Goal: Task Accomplishment & Management: Complete application form

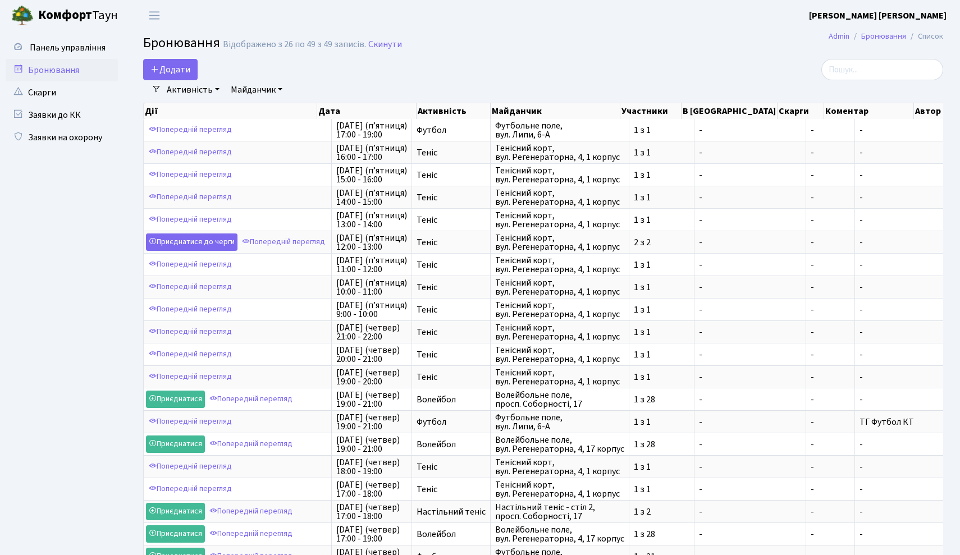
select select "25"
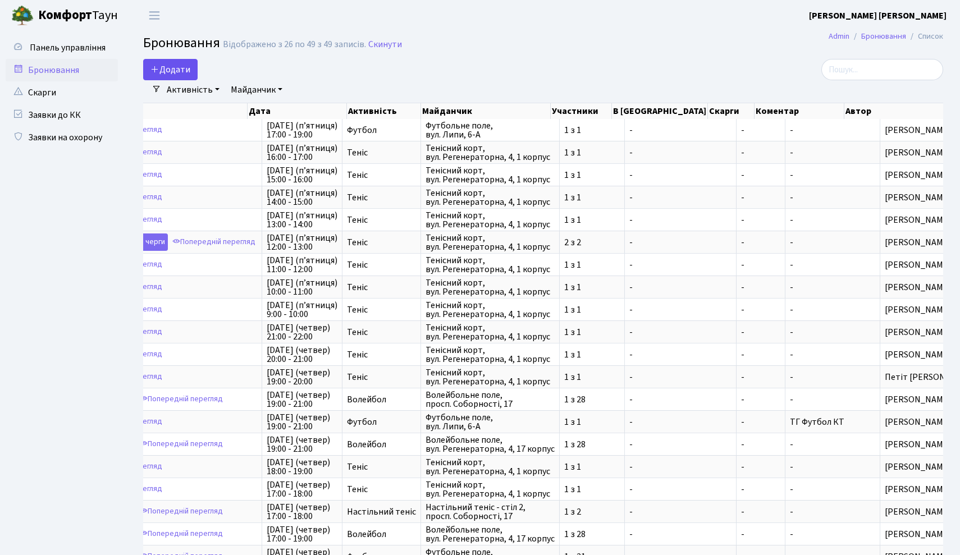
click at [174, 68] on button "Додати" at bounding box center [170, 69] width 54 height 21
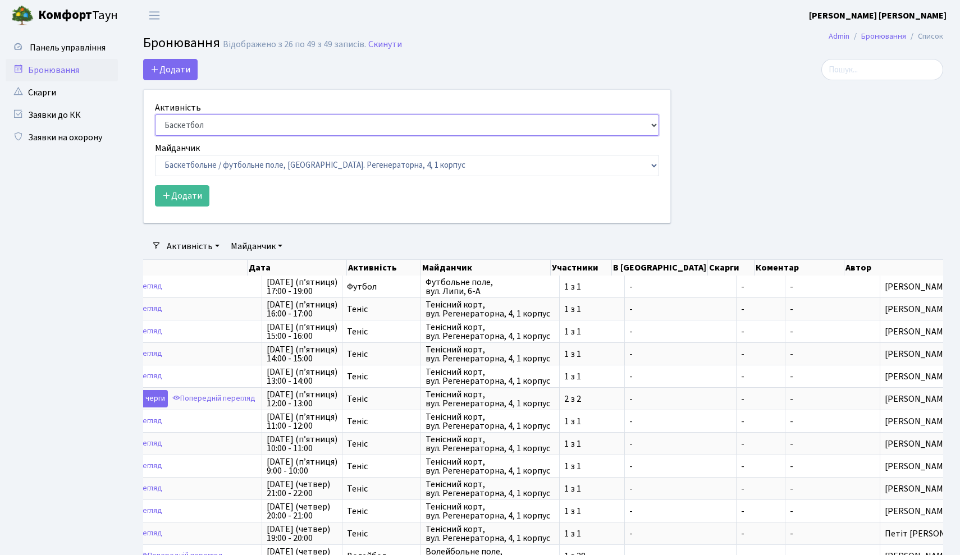
select select "1"
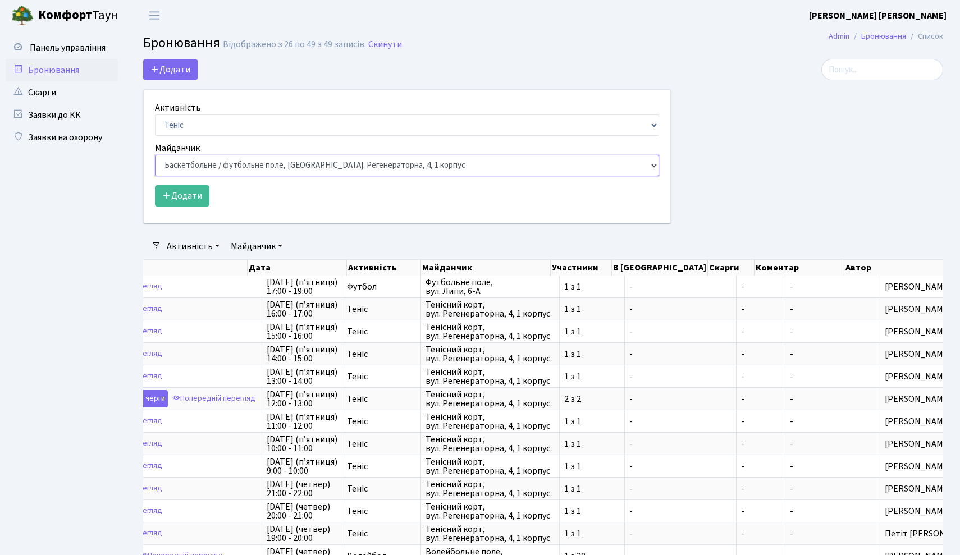
select select "1"
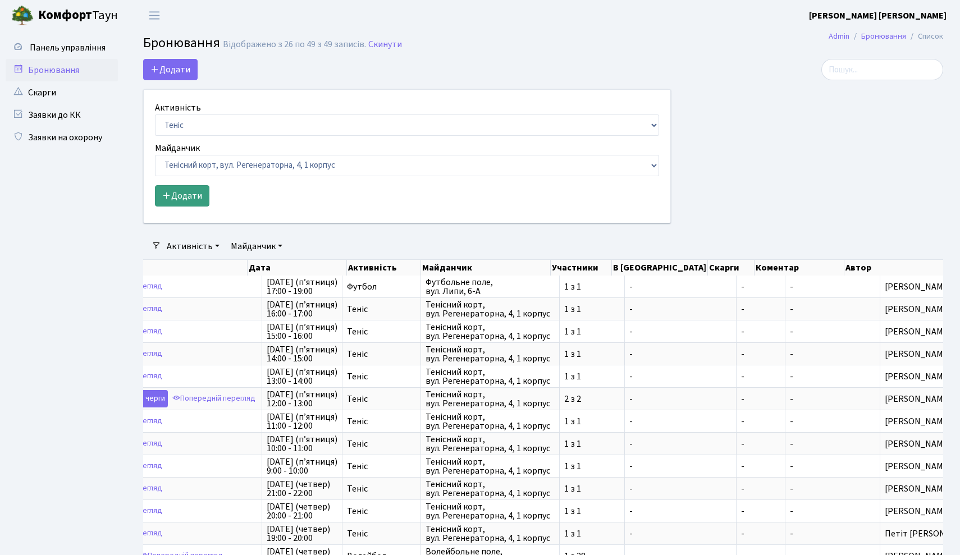
click at [189, 191] on button "Додати" at bounding box center [182, 195] width 54 height 21
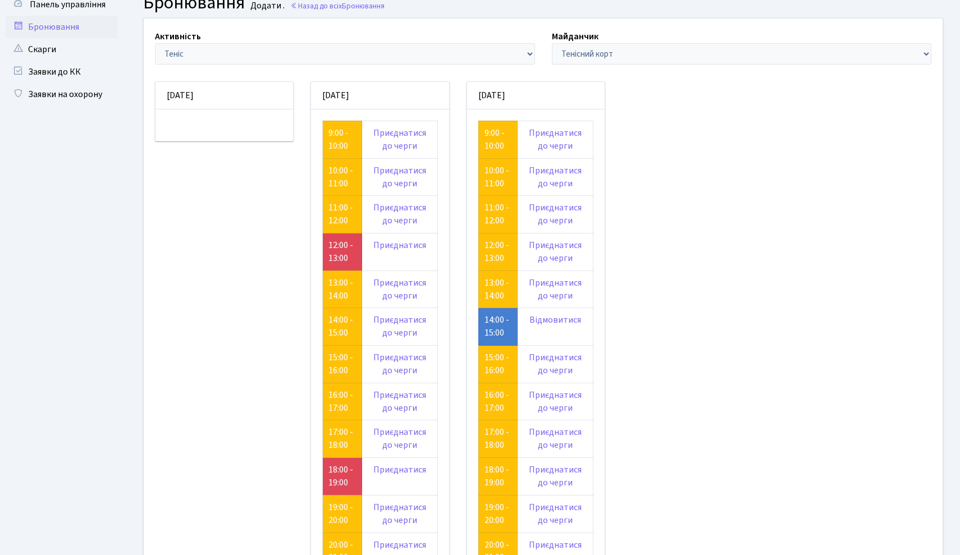
scroll to position [44, 0]
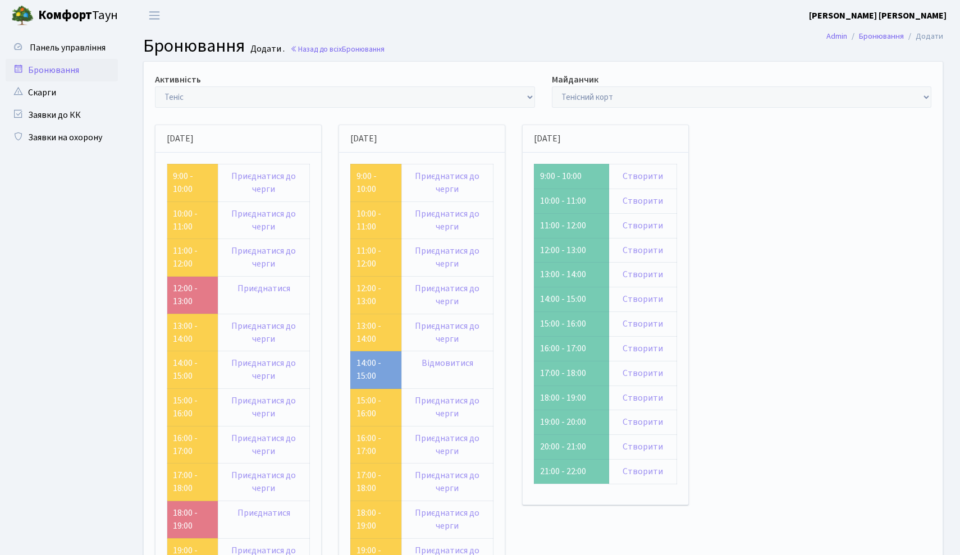
scroll to position [44, 0]
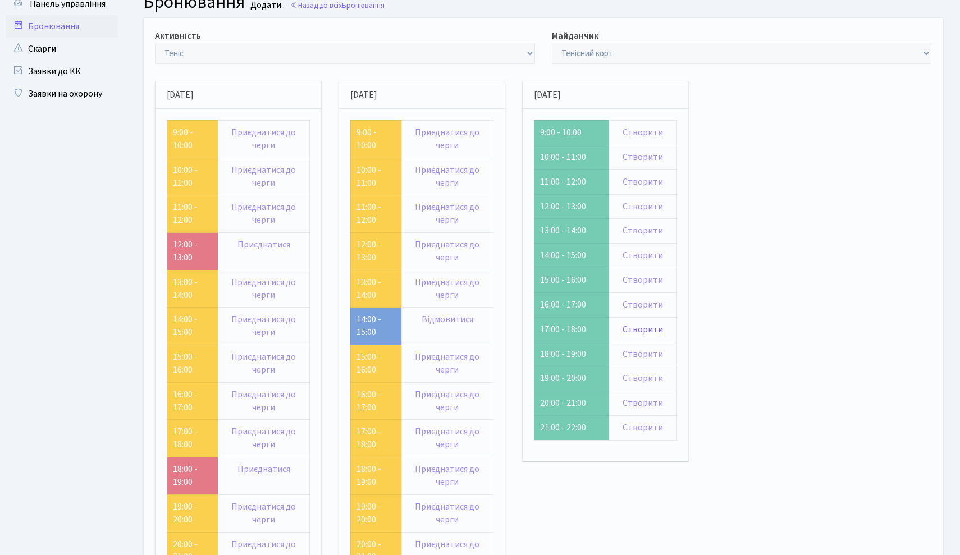
click at [655, 323] on link "Створити" at bounding box center [642, 329] width 40 height 12
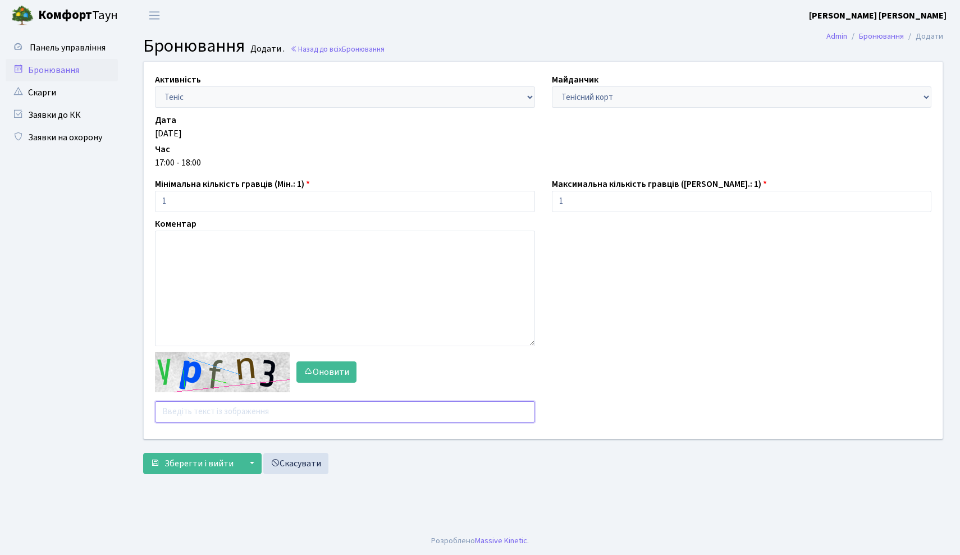
click at [274, 420] on input "text" at bounding box center [345, 411] width 380 height 21
type input "z7b6x"
click at [189, 468] on span "Зберегти і вийти" at bounding box center [198, 463] width 69 height 12
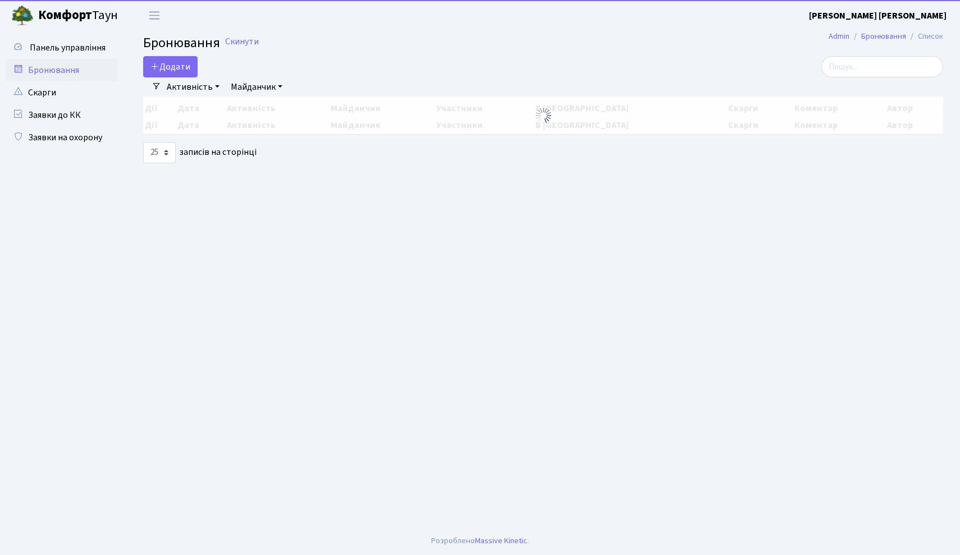
select select "25"
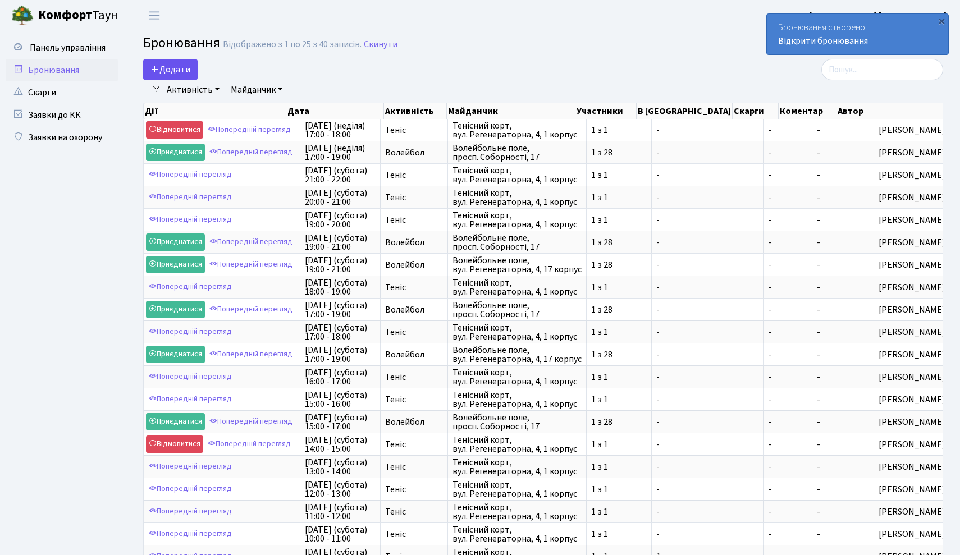
click at [188, 63] on button "Додати" at bounding box center [170, 69] width 54 height 21
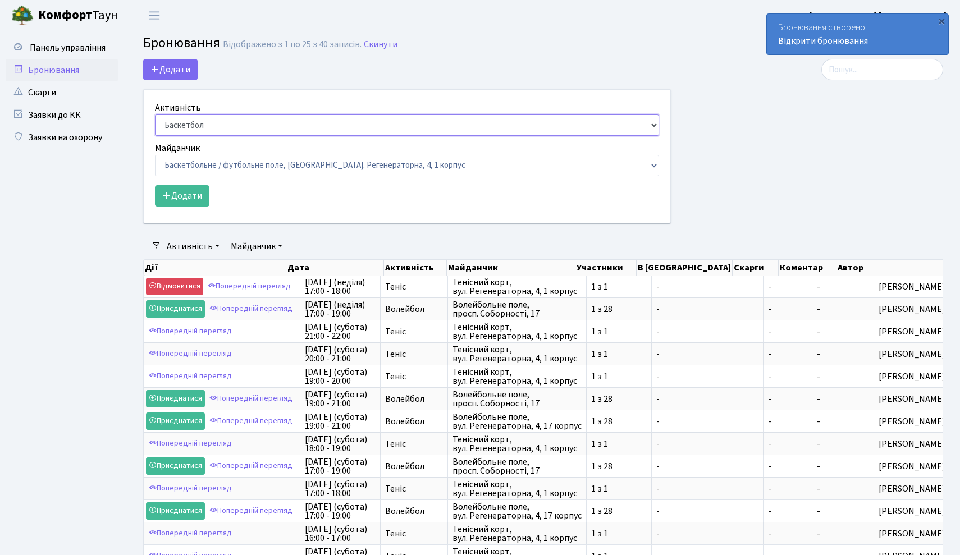
select select "1"
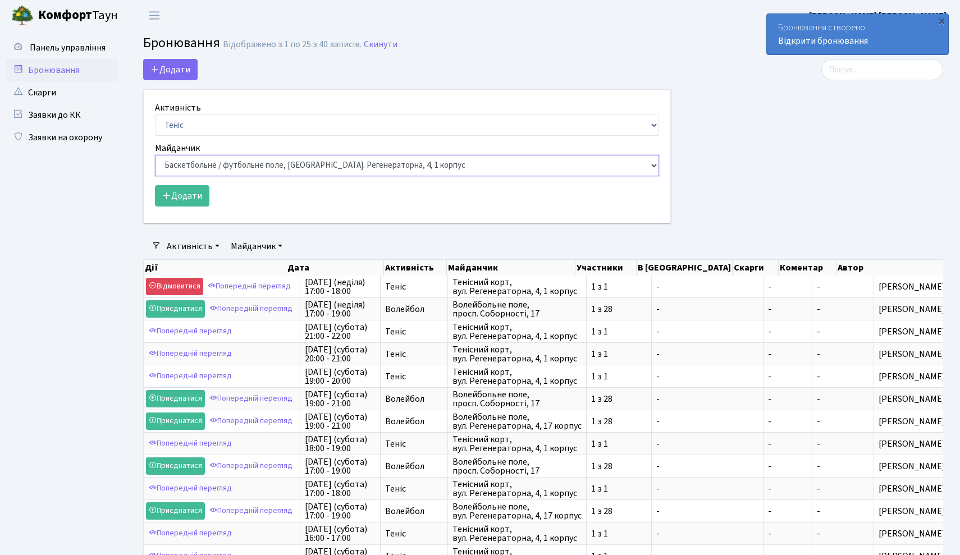
select select "1"
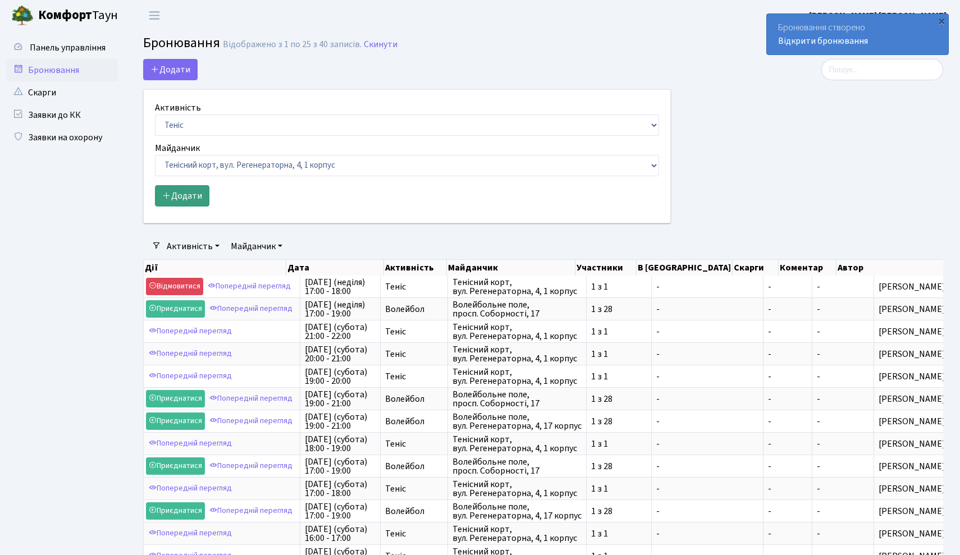
click at [185, 197] on button "Додати" at bounding box center [182, 195] width 54 height 21
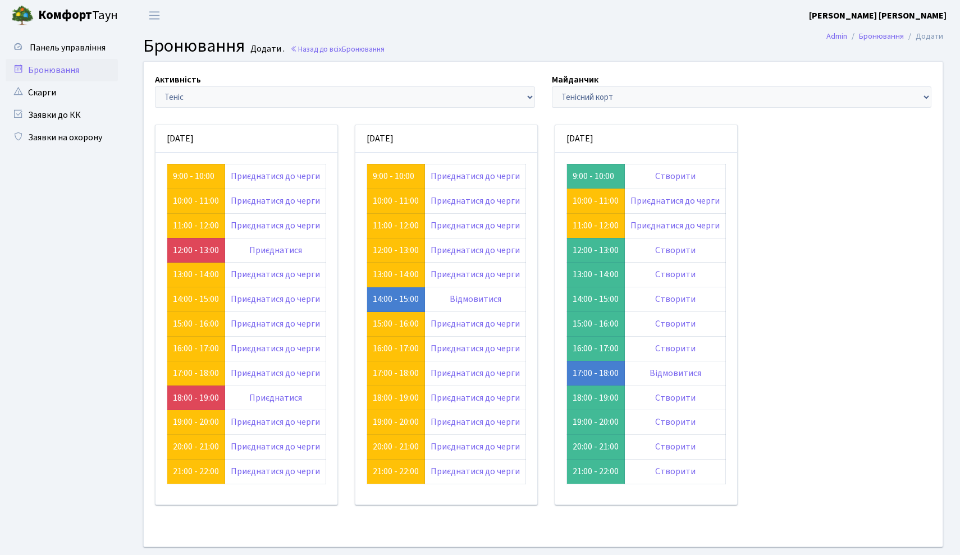
click at [449, 28] on header "[PERSON_NAME] Мій обліковий запис Вийти" at bounding box center [480, 15] width 960 height 31
